Goal: Task Accomplishment & Management: Manage account settings

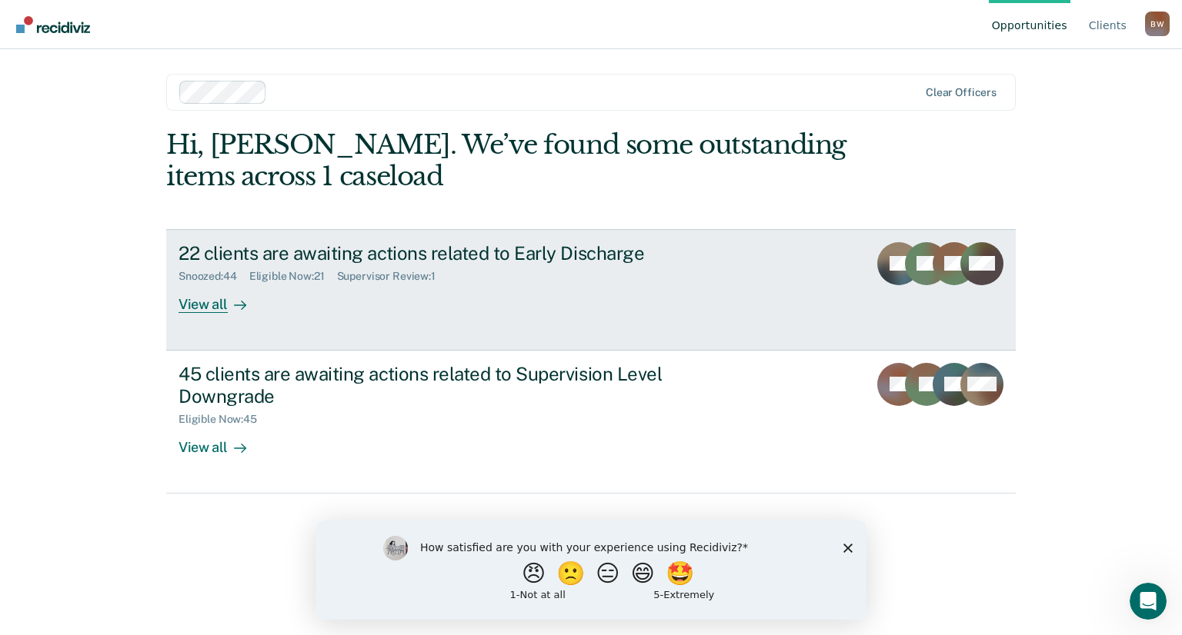
click at [215, 306] on div "View all" at bounding box center [221, 298] width 86 height 30
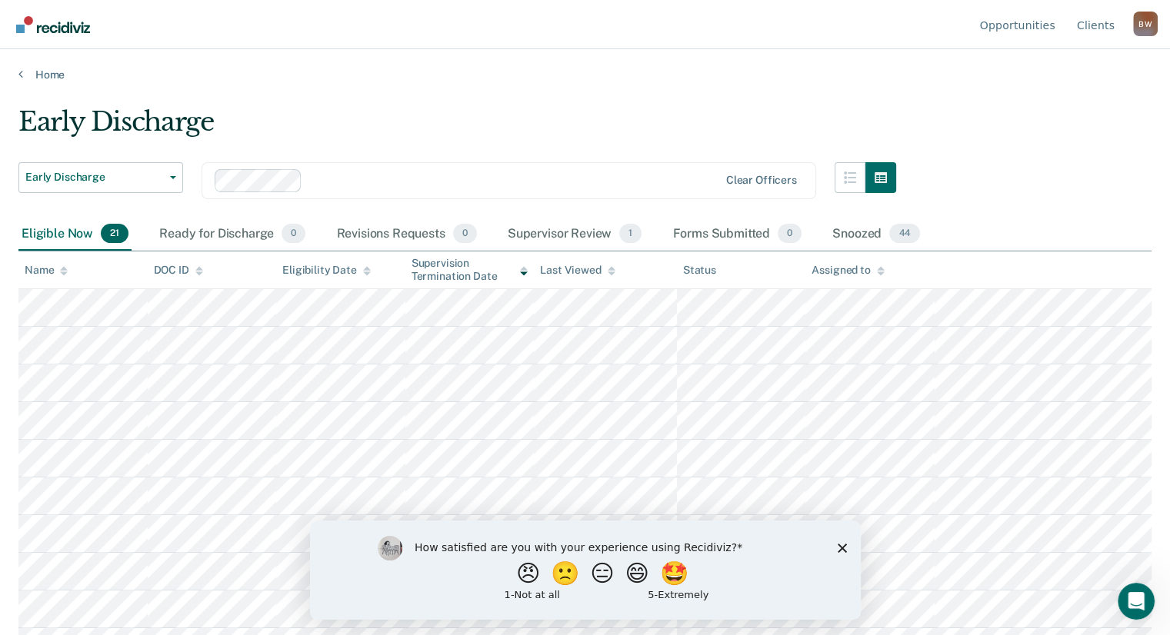
click at [846, 546] on div "How satisfied are you with your experience using Recidiviz? 😠 🙁 😑 😄 🤩 1 - Not a…" at bounding box center [584, 569] width 551 height 99
click at [842, 546] on polygon "Close survey" at bounding box center [841, 547] width 9 height 9
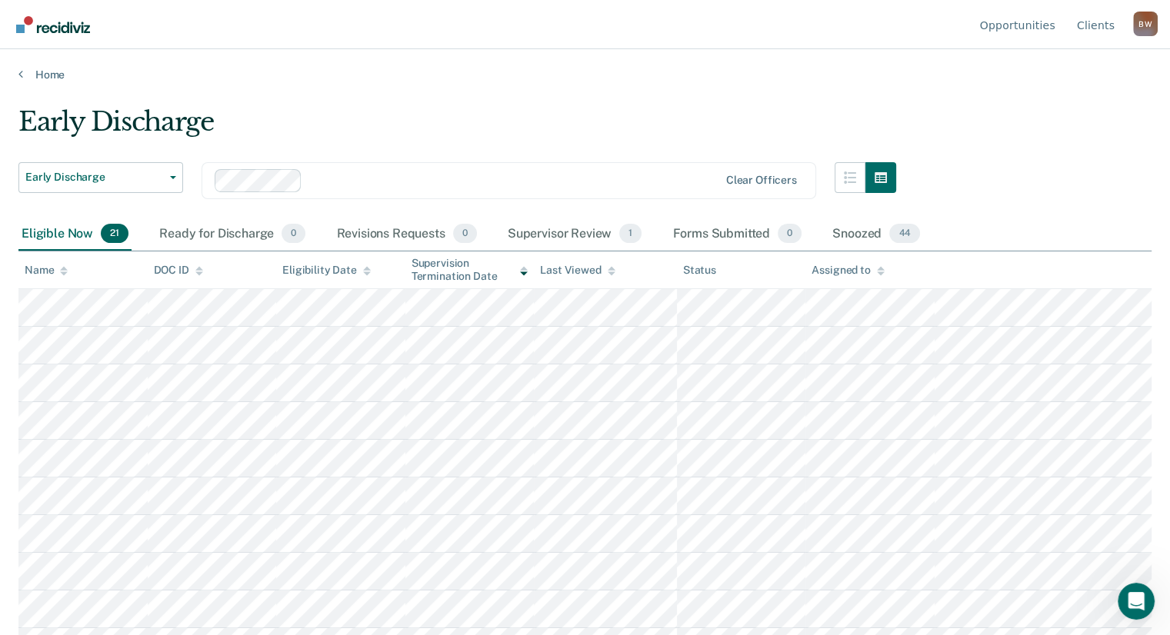
click at [1142, 25] on div "B W" at bounding box center [1145, 24] width 25 height 25
click at [1067, 118] on link "Log Out" at bounding box center [1083, 121] width 99 height 13
